Goal: Find specific page/section: Locate a particular part of the current website

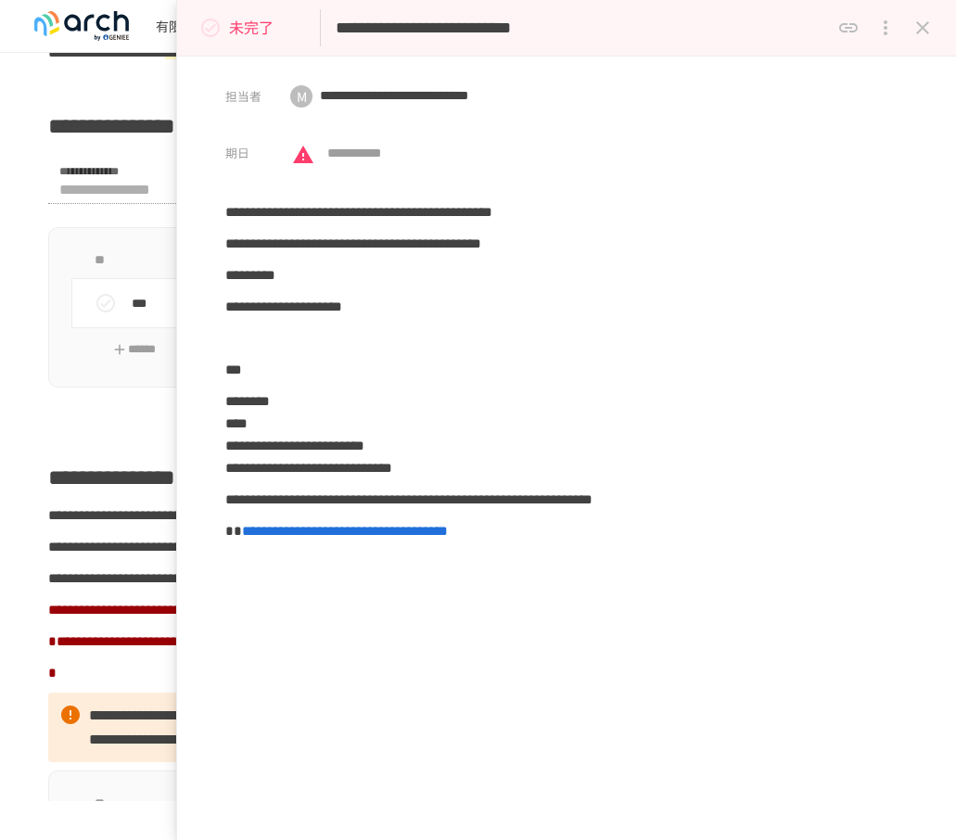
scroll to position [1391, 0]
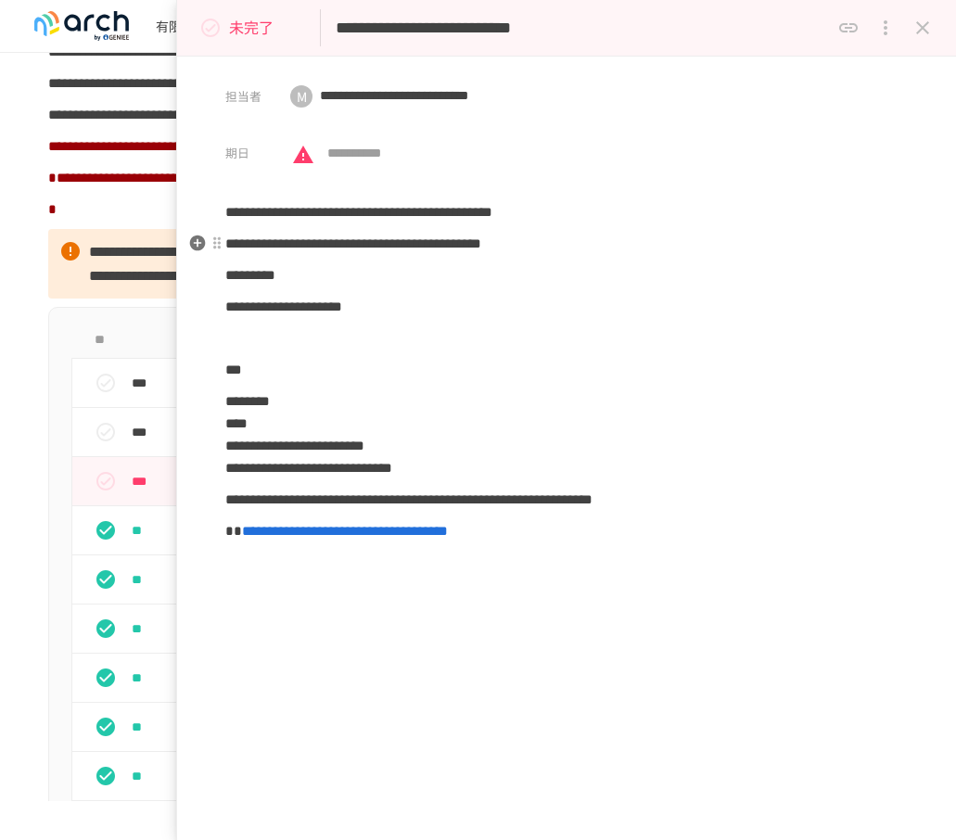
drag, startPoint x: 926, startPoint y: 29, endPoint x: 554, endPoint y: 391, distance: 519.5
click at [926, 29] on icon "close drawer" at bounding box center [923, 28] width 22 height 22
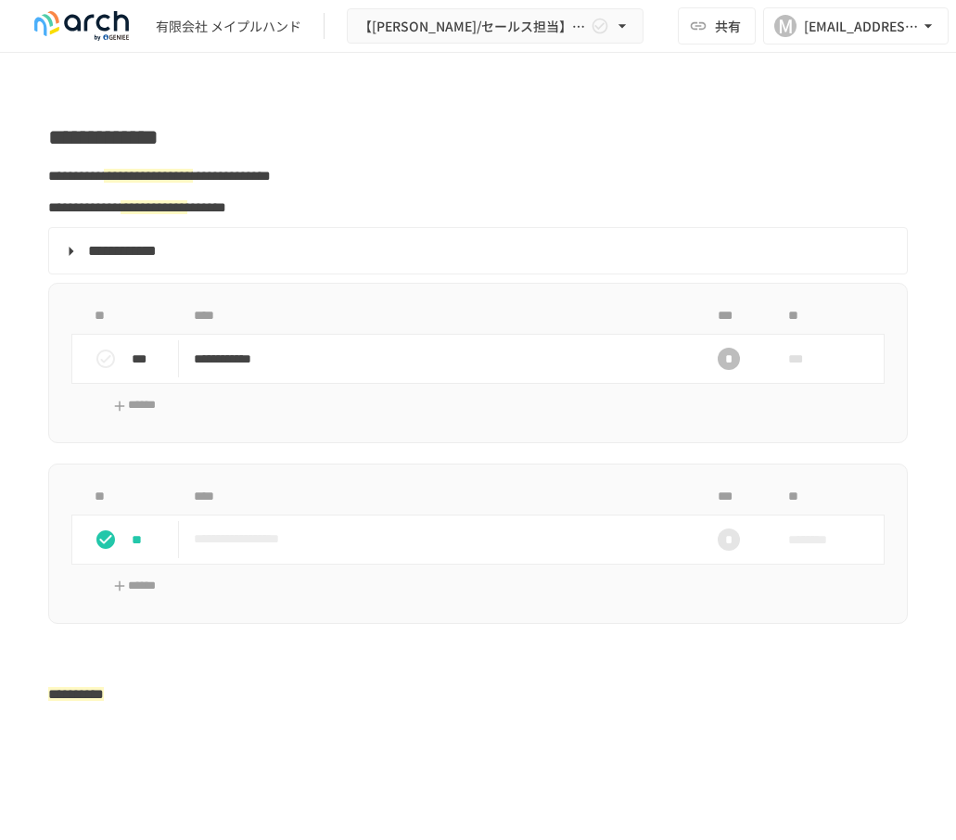
scroll to position [2690, 0]
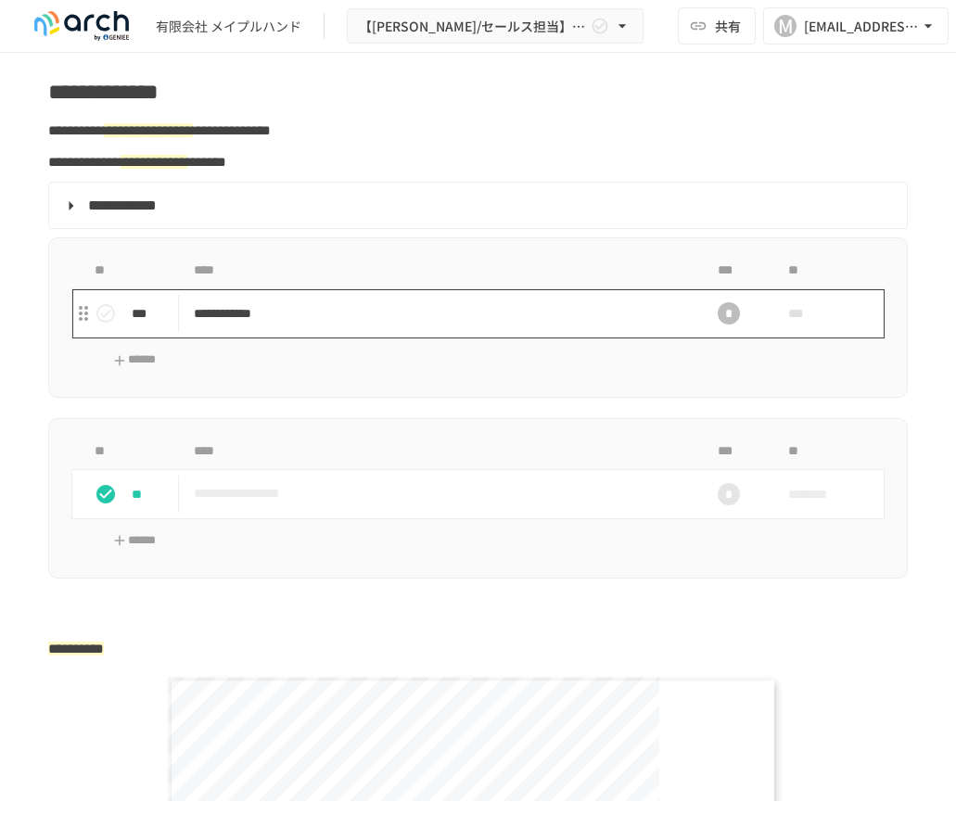
click at [302, 326] on p "**********" at bounding box center [432, 313] width 477 height 23
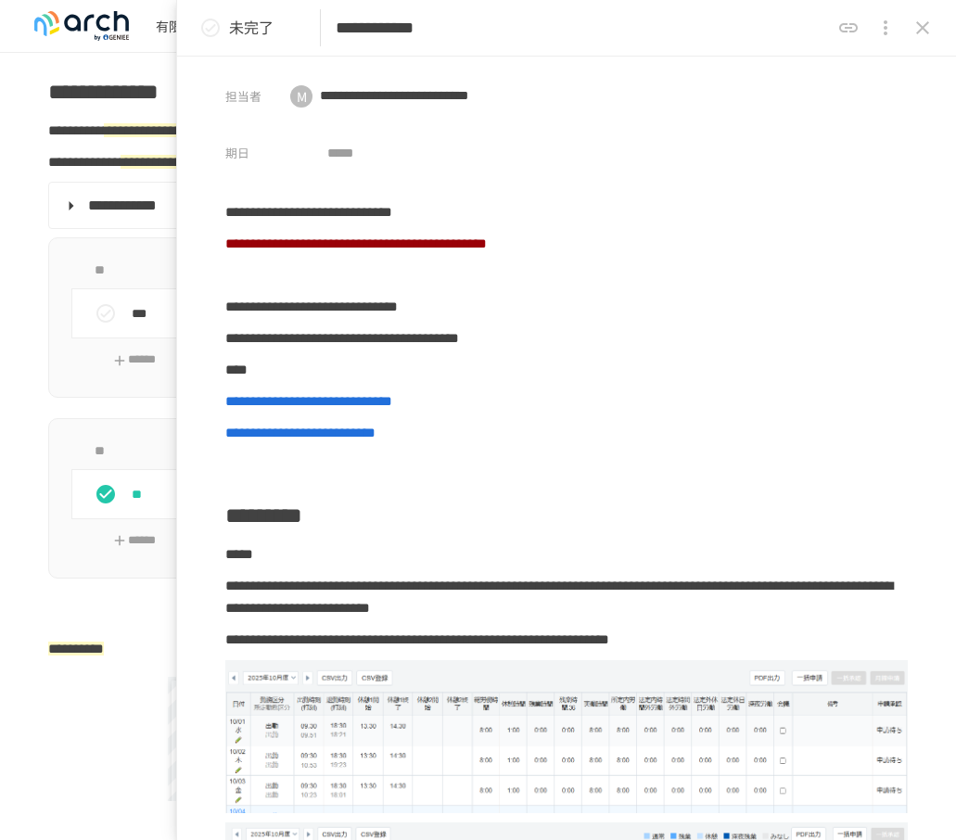
scroll to position [371, 0]
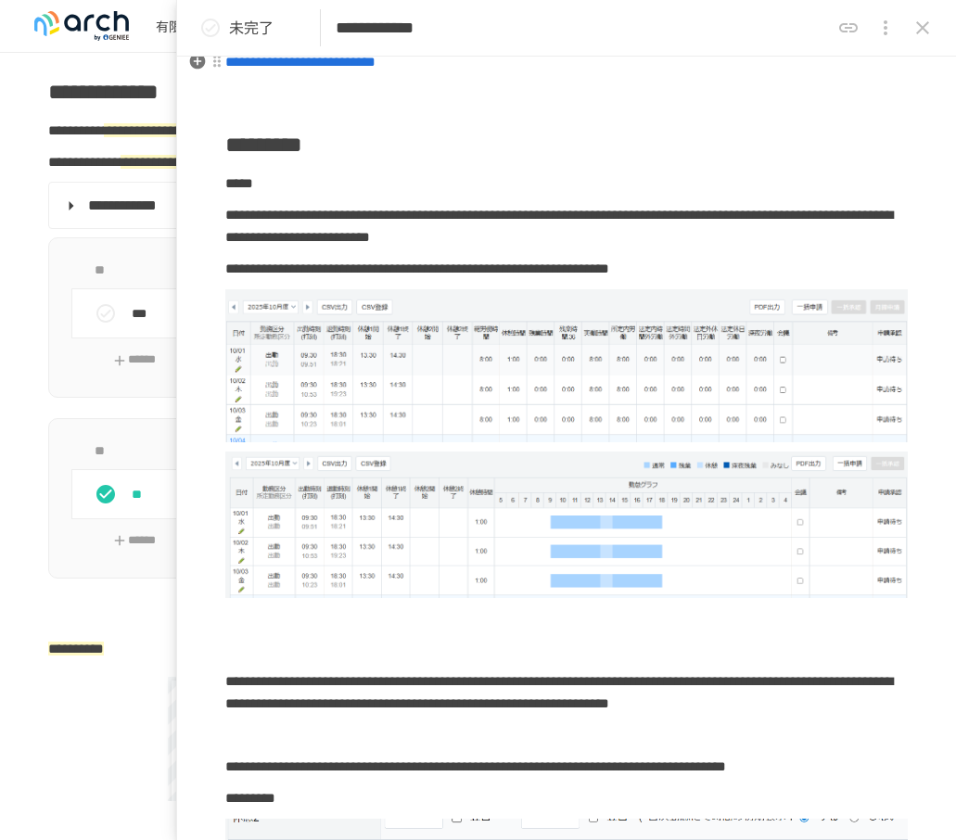
click at [928, 22] on icon "close drawer" at bounding box center [922, 27] width 13 height 13
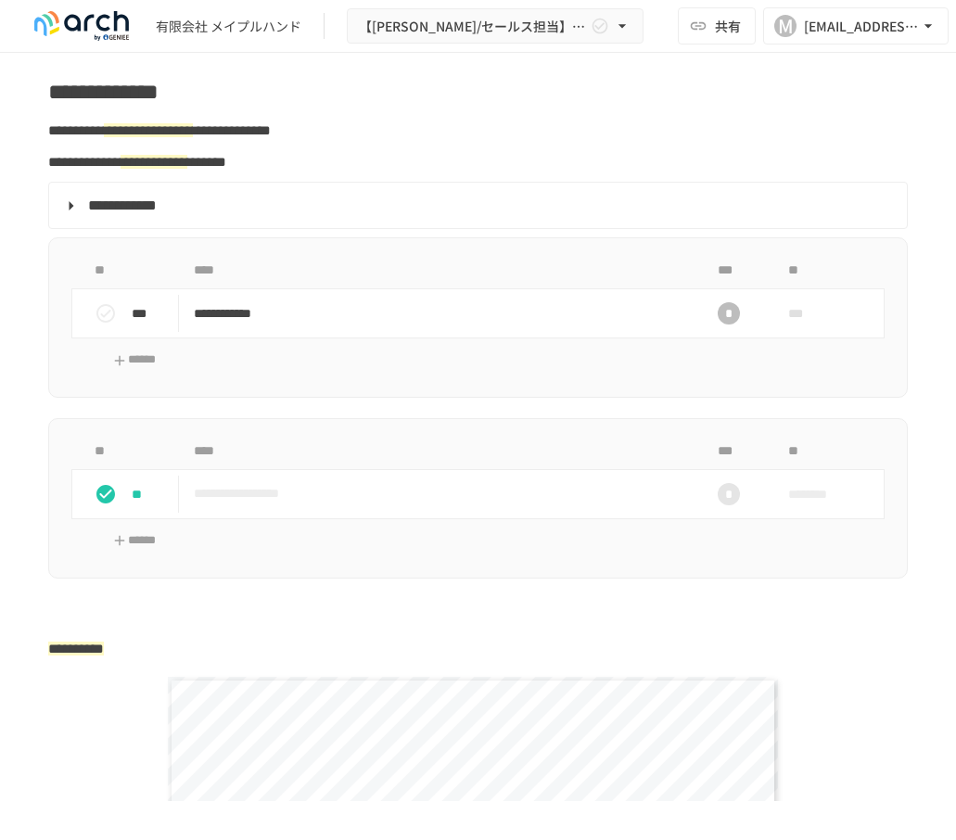
scroll to position [3154, 0]
